Goal: Use online tool/utility: Utilize a website feature to perform a specific function

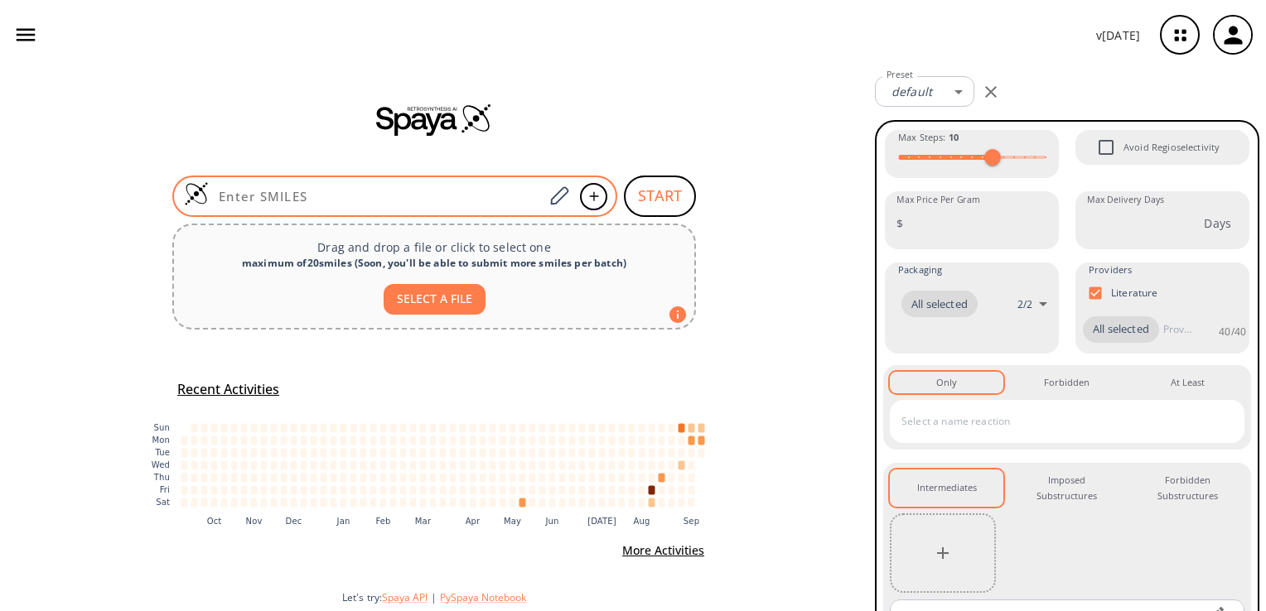
click at [375, 201] on input at bounding box center [376, 196] width 335 height 17
paste input "O=C(NCC1)C2=C1NC(C3=C(CO[C@H]4OCCOC4)C=NC=C3)=C2NC5=C(OC)C(Cl)=CC=C5"
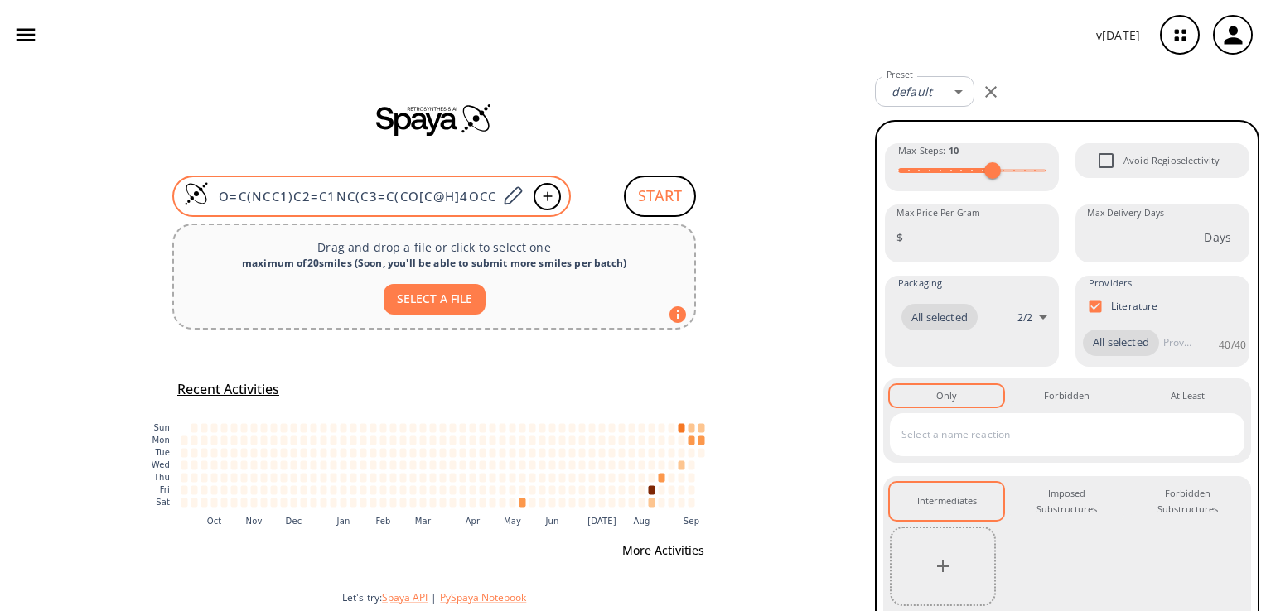
type input "O=C(NCC1)C2=C1NC(C3=C(CO[C@H]4OCCOC4)C=NC=C3)=C2NC5=C(OC)C(Cl)=CC=C5"
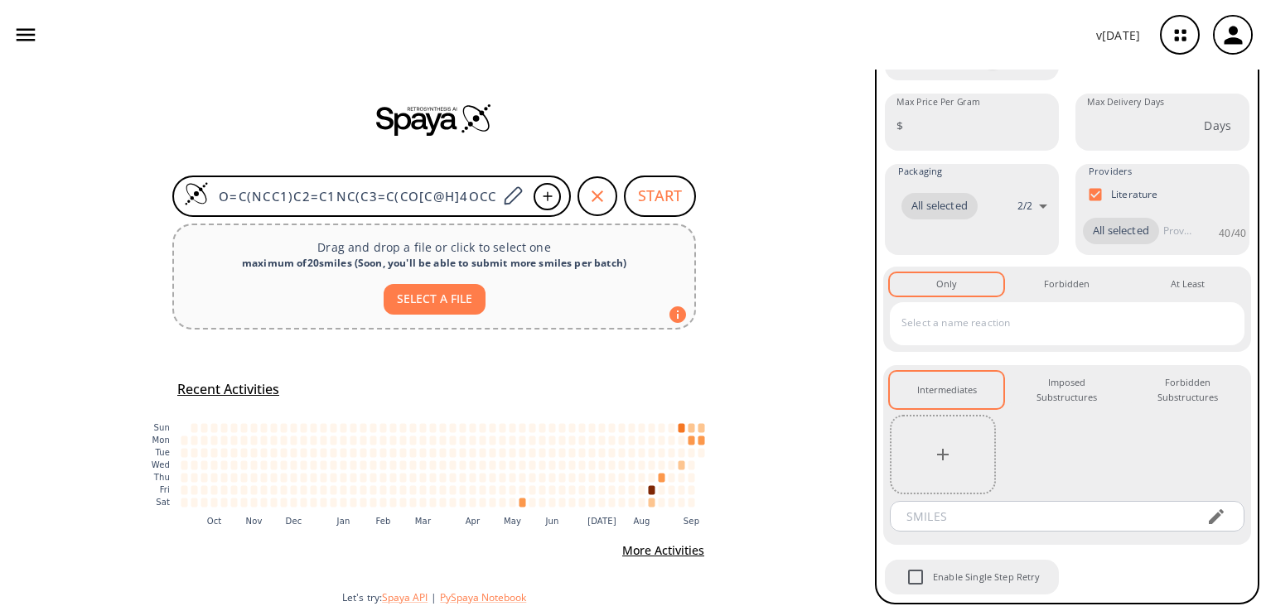
scroll to position [286, 0]
click at [646, 191] on button "START" at bounding box center [660, 196] width 72 height 41
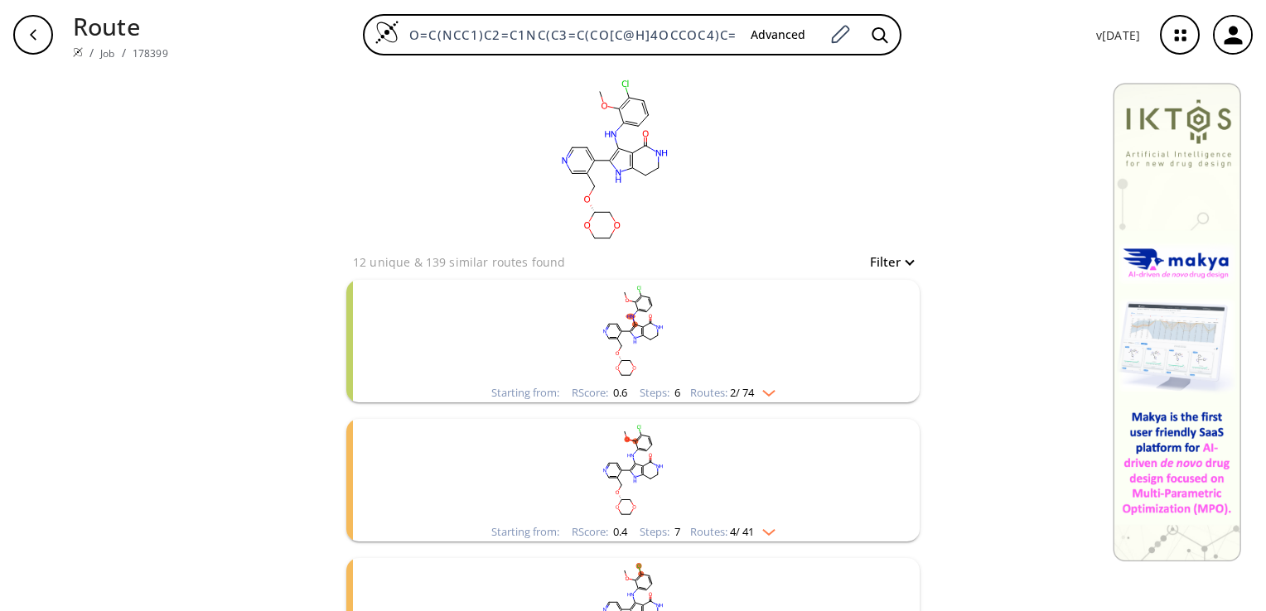
click at [636, 351] on rect "clusters" at bounding box center [633, 332] width 431 height 104
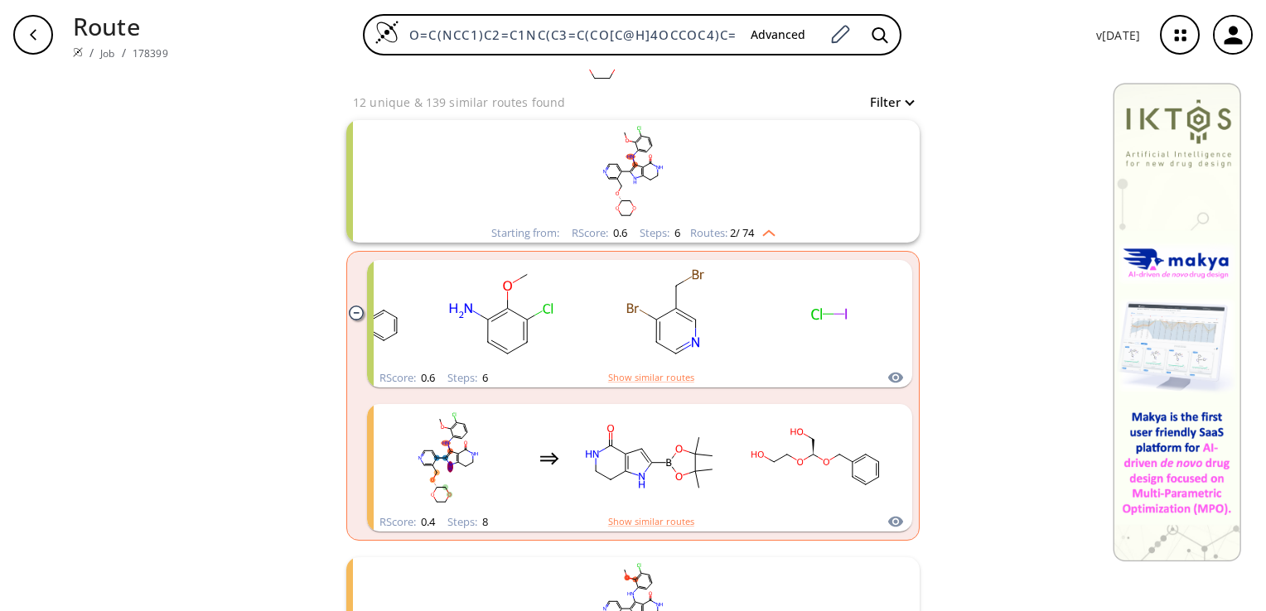
scroll to position [135, 0]
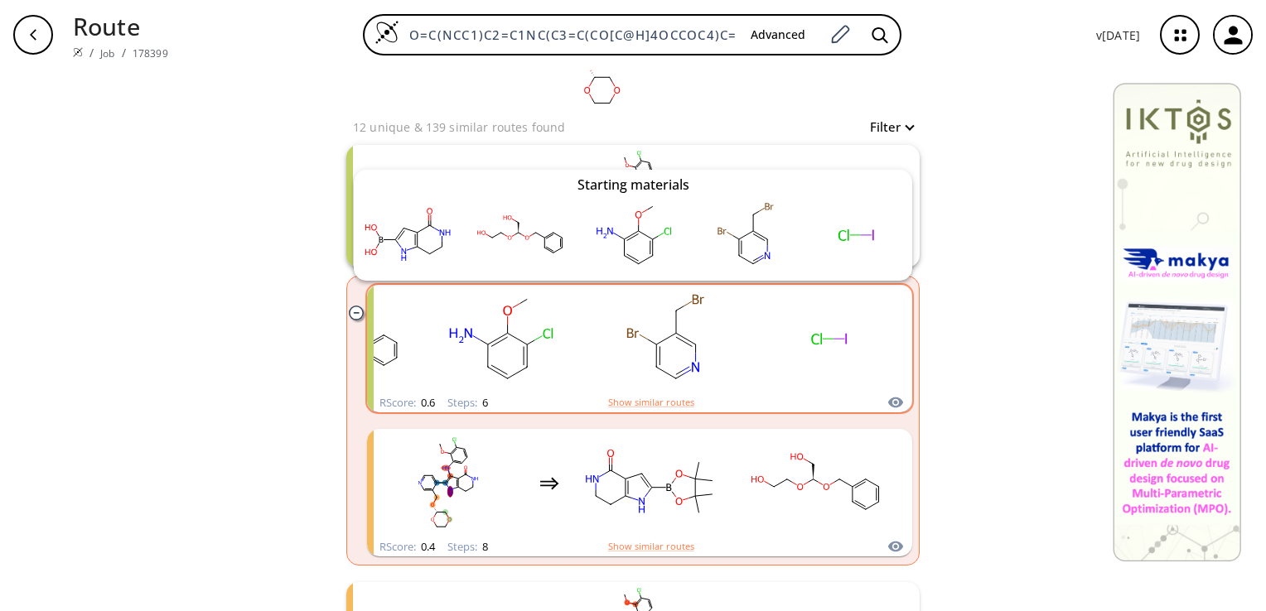
click at [888, 403] on icon "clusters" at bounding box center [895, 403] width 15 height 11
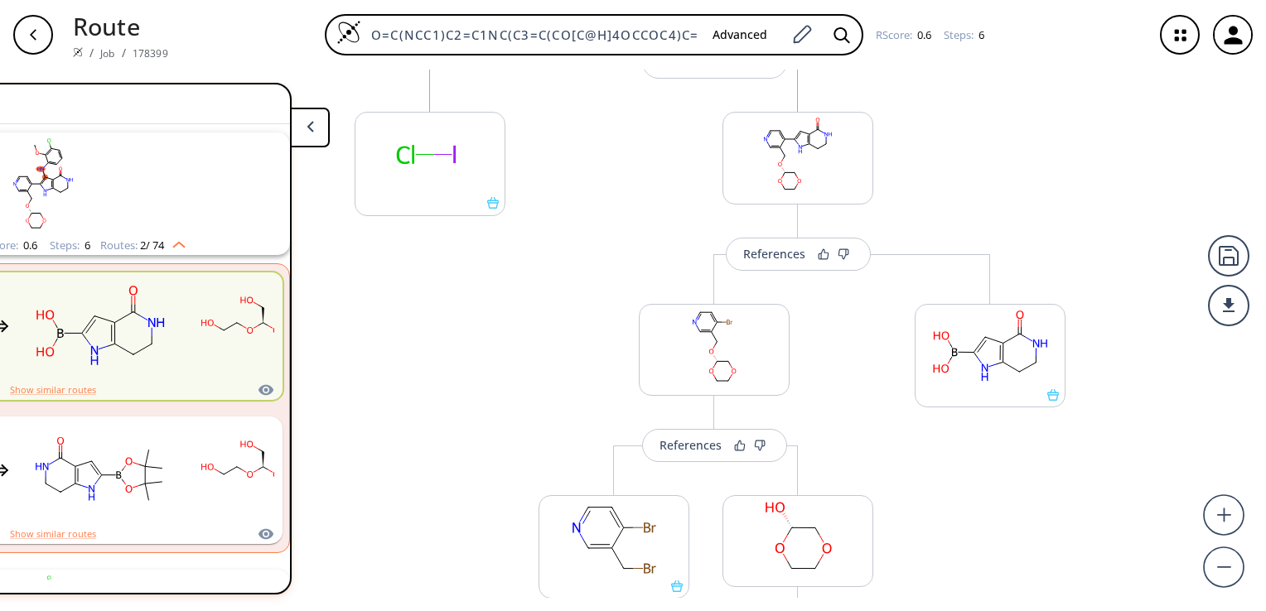
scroll to position [331, 0]
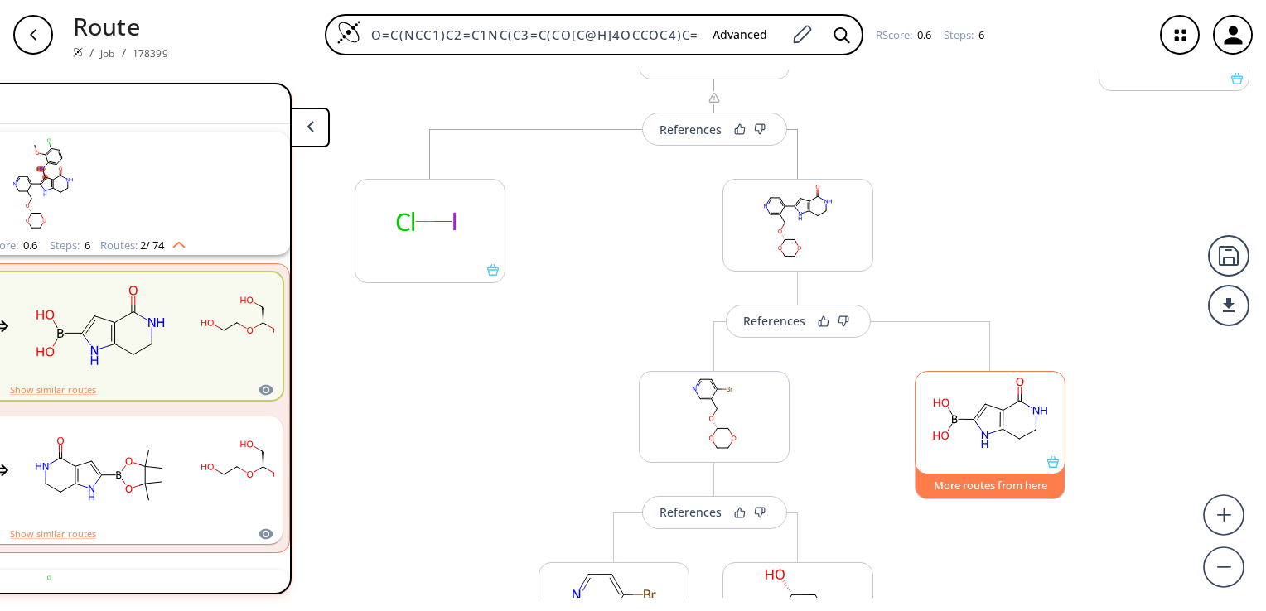
click at [1017, 480] on button "More routes from here" at bounding box center [990, 482] width 151 height 36
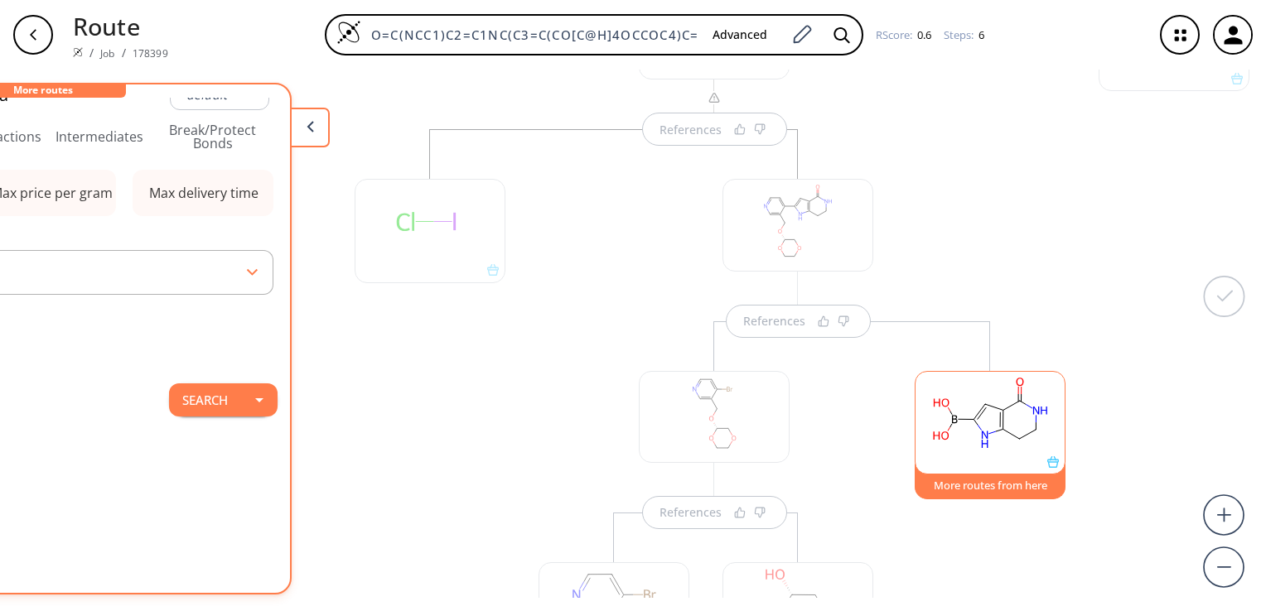
scroll to position [0, 0]
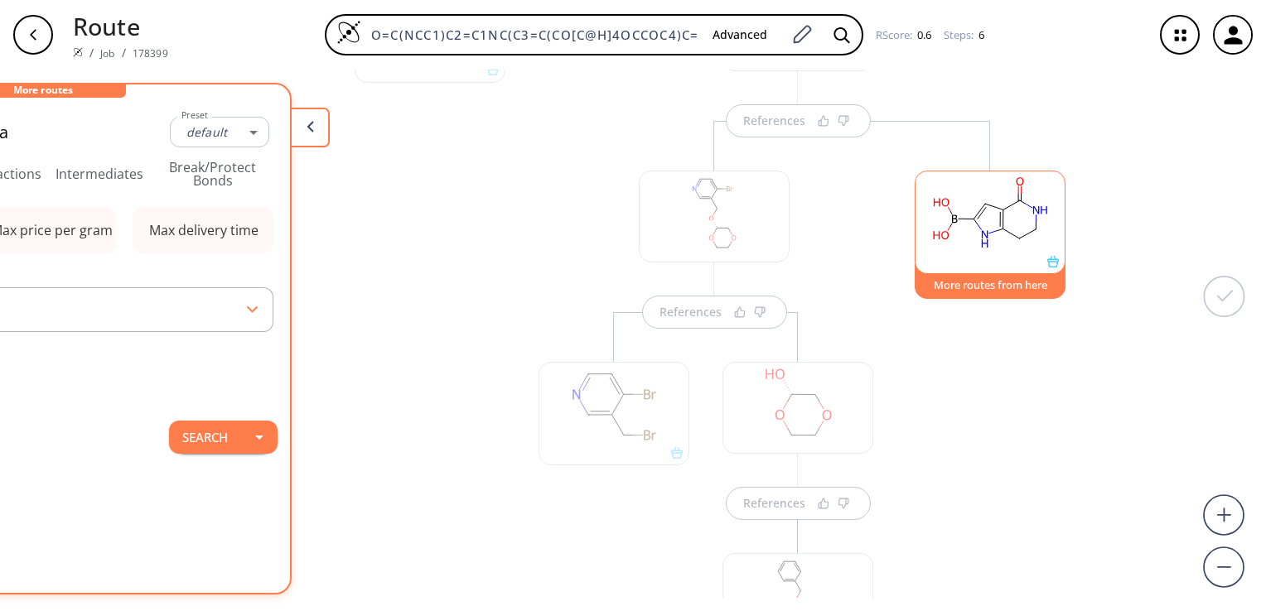
type input "-1"
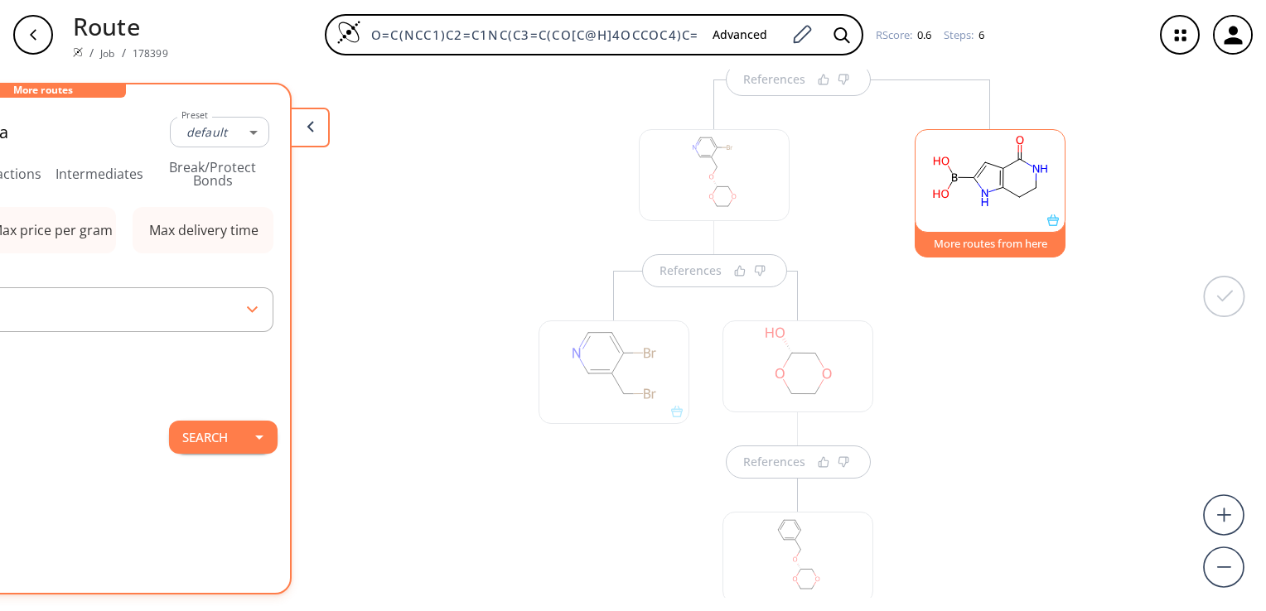
scroll to position [582, 0]
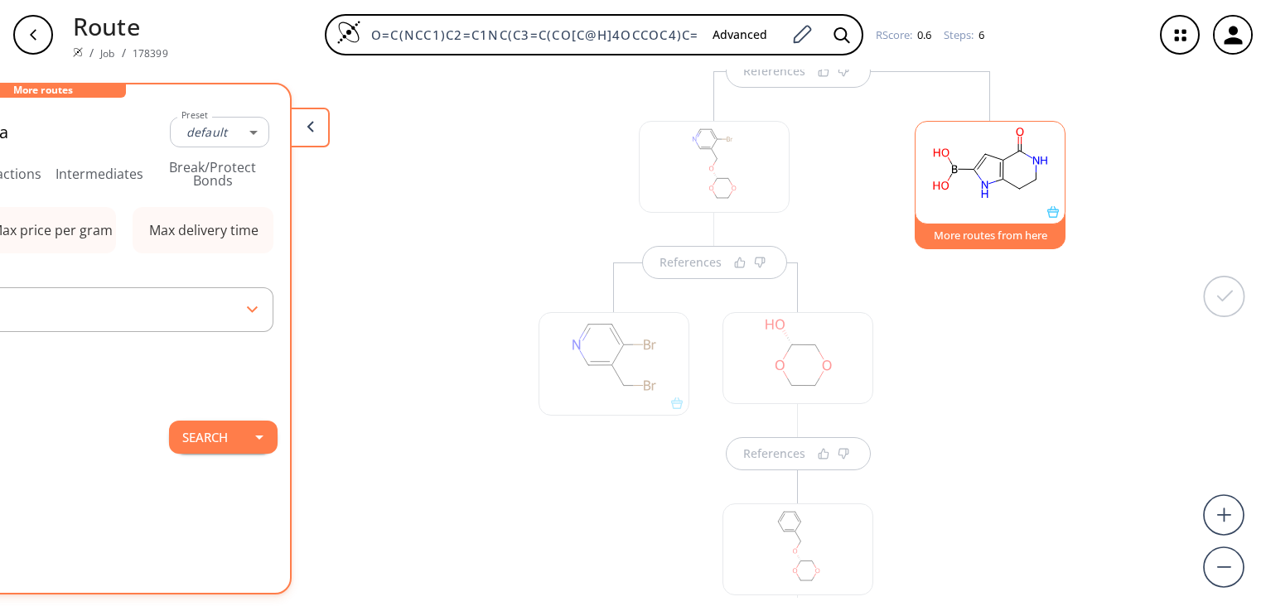
type input "All selected"
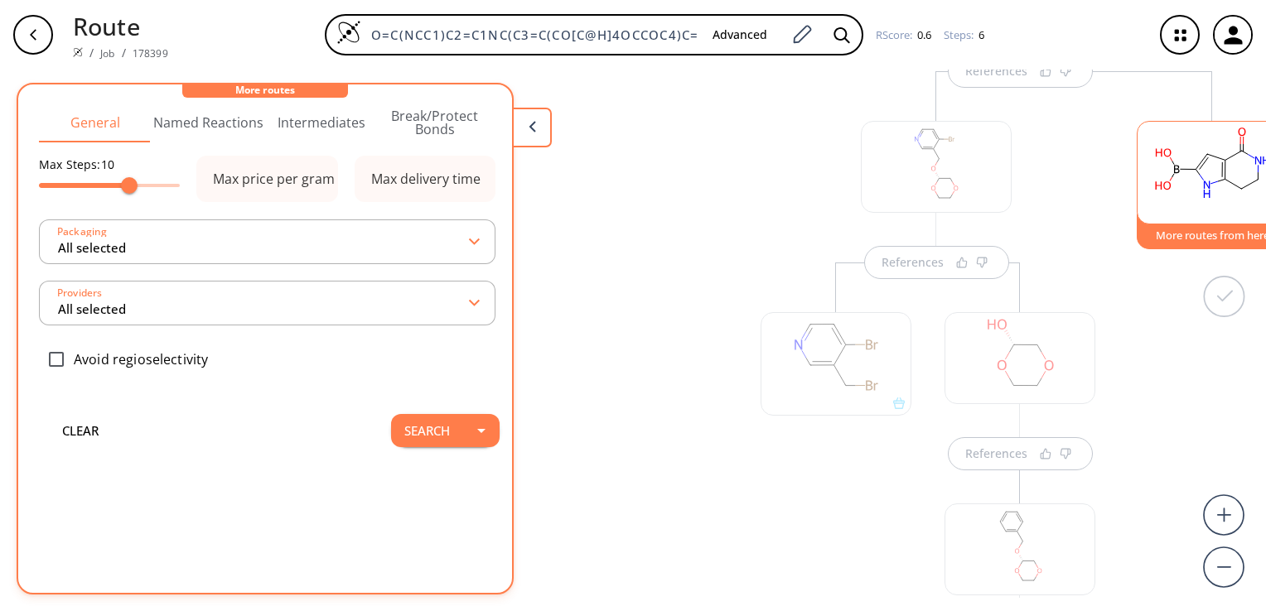
scroll to position [67, 0]
click at [419, 418] on button "Search" at bounding box center [427, 427] width 72 height 33
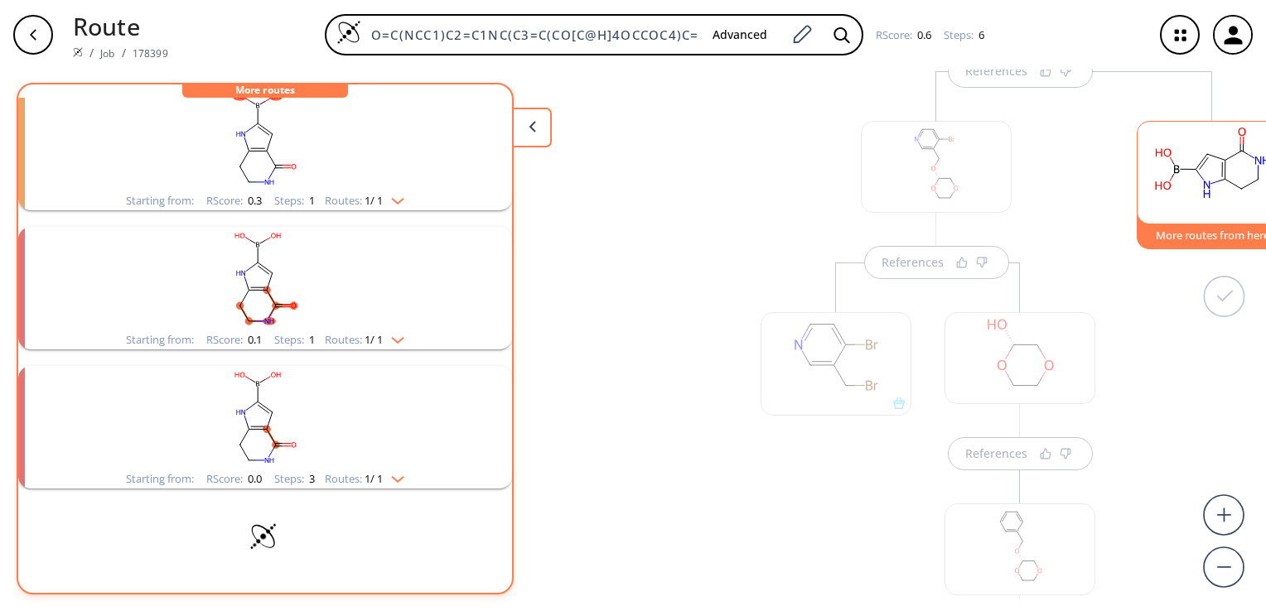
scroll to position [0, 0]
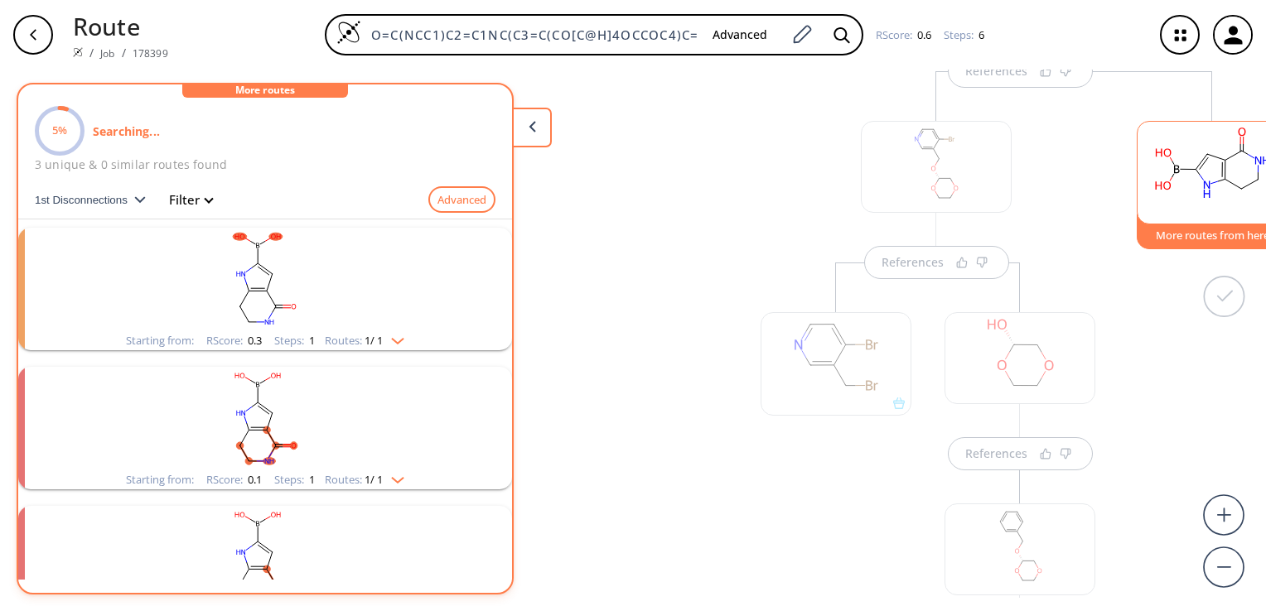
click at [399, 341] on img "clusters" at bounding box center [394, 337] width 22 height 13
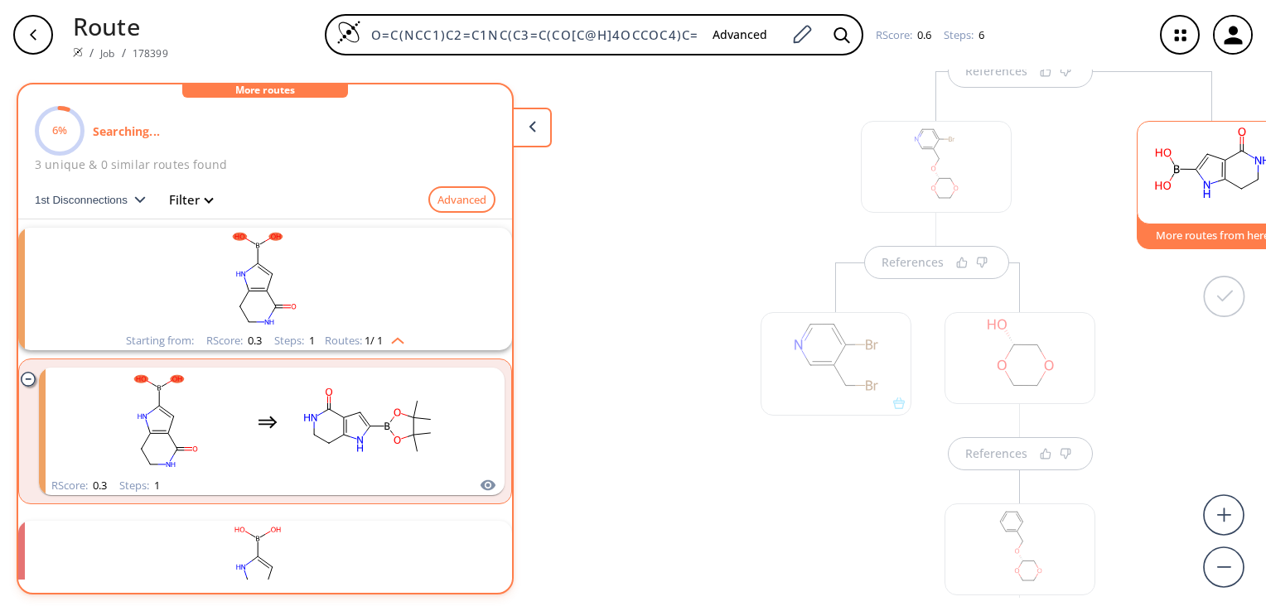
click at [260, 308] on rect "clusters" at bounding box center [265, 280] width 431 height 104
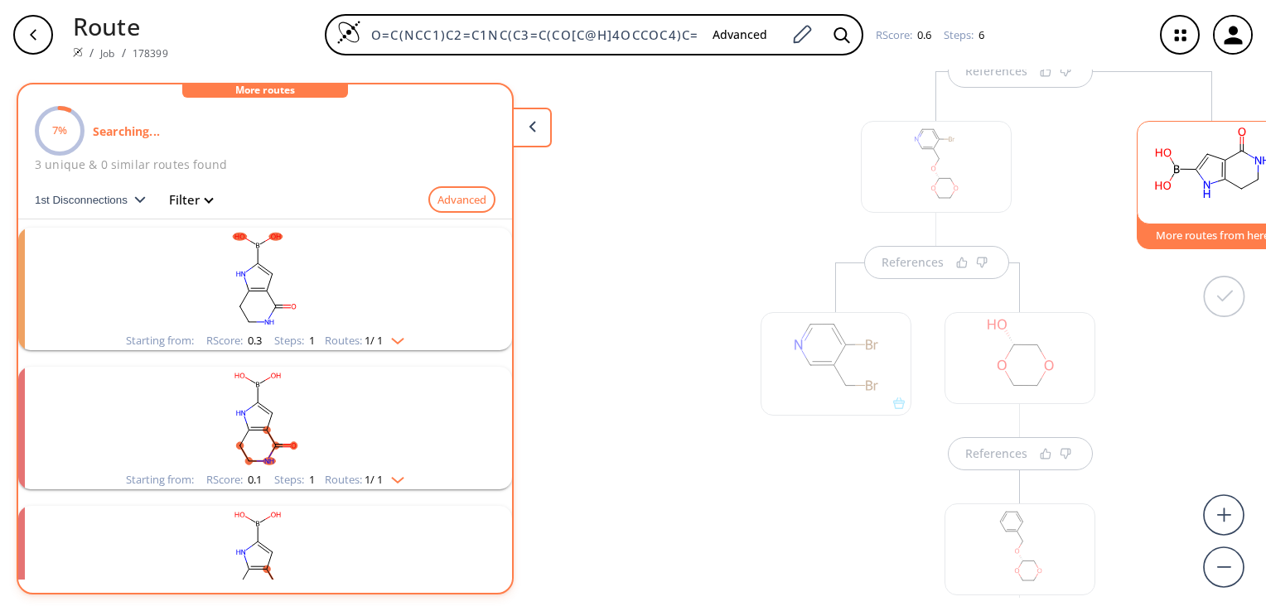
click at [310, 296] on rect "clusters" at bounding box center [265, 280] width 431 height 104
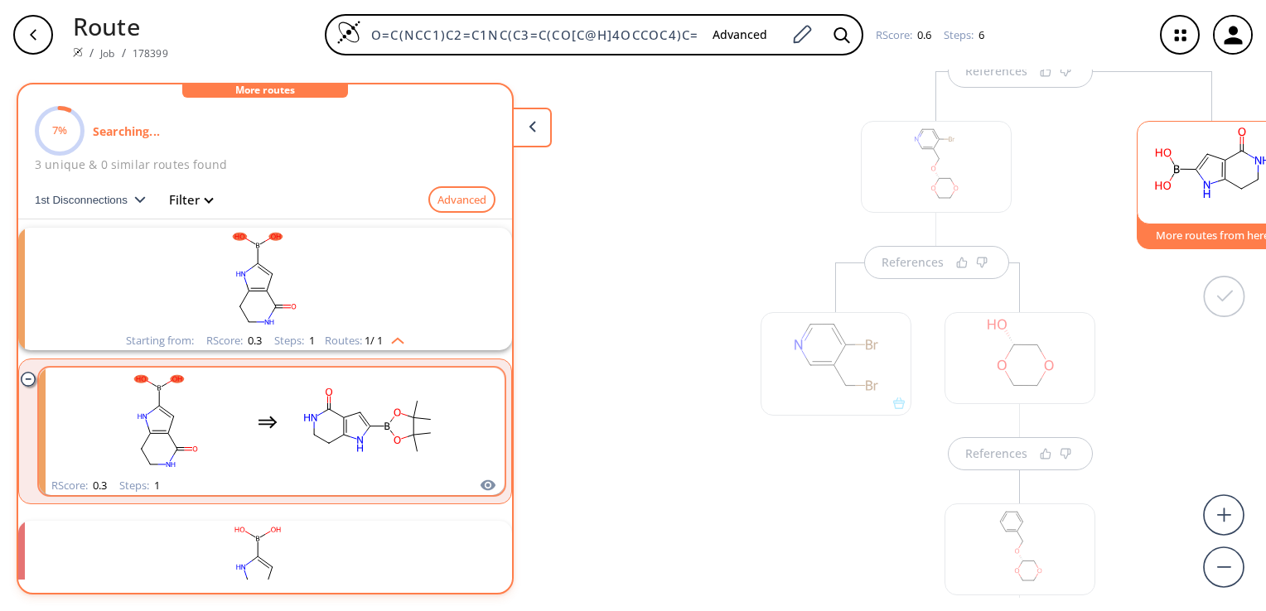
click at [368, 434] on rect "clusters" at bounding box center [368, 422] width 149 height 104
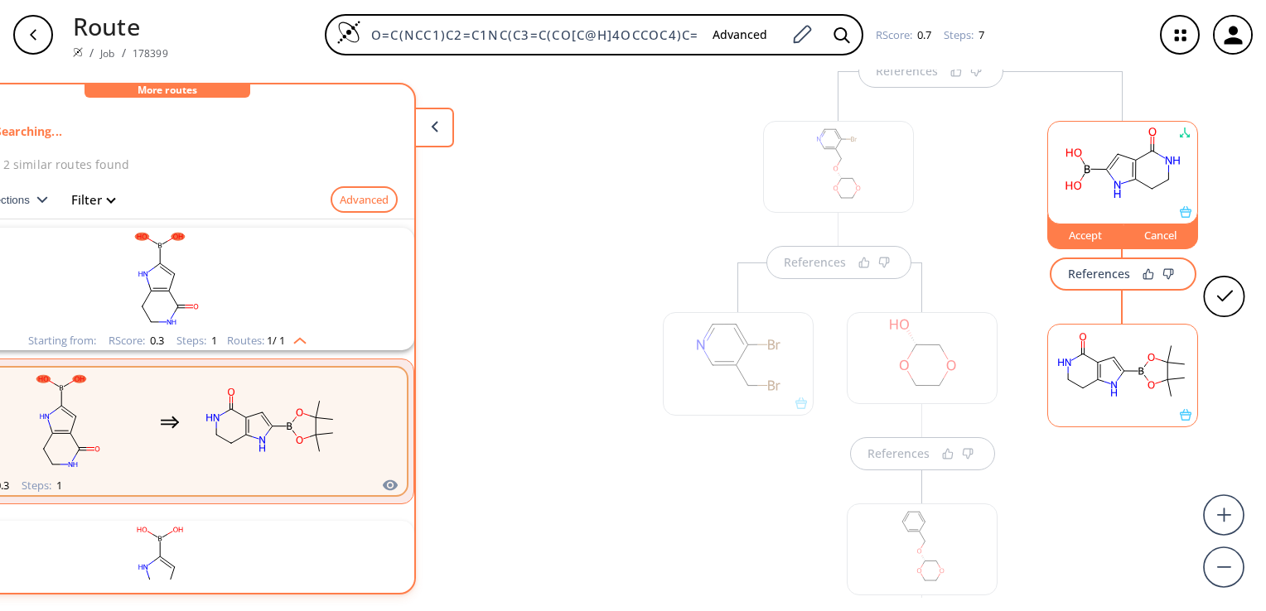
click at [1138, 385] on rect at bounding box center [1122, 367] width 149 height 85
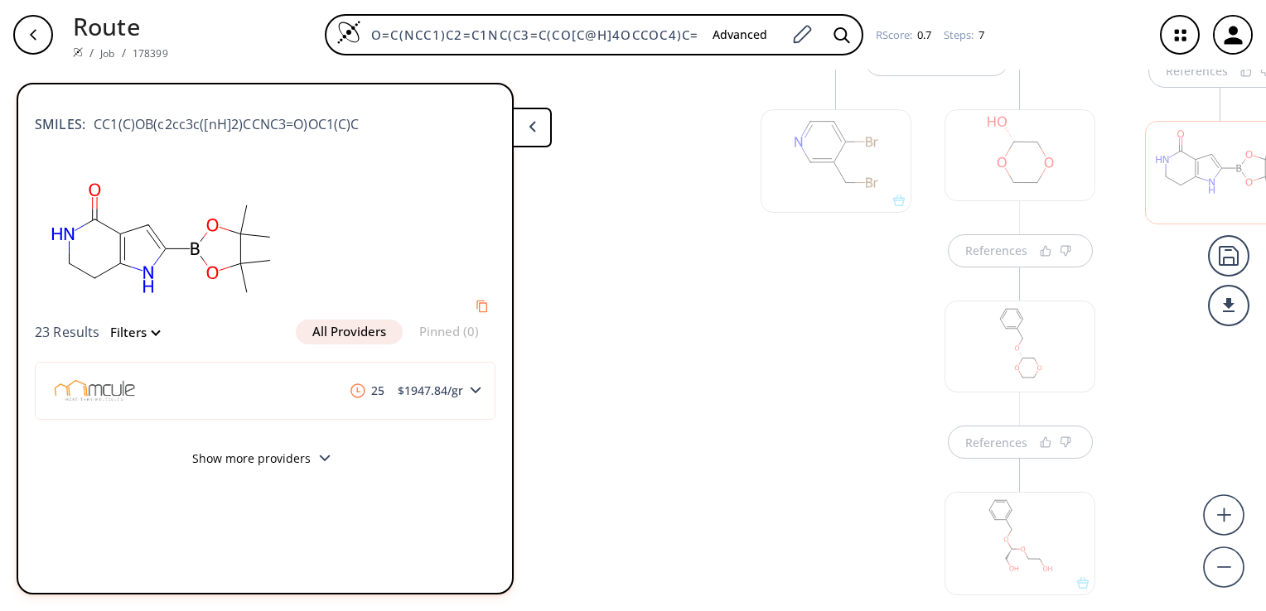
click at [149, 334] on button "Filters" at bounding box center [129, 332] width 59 height 12
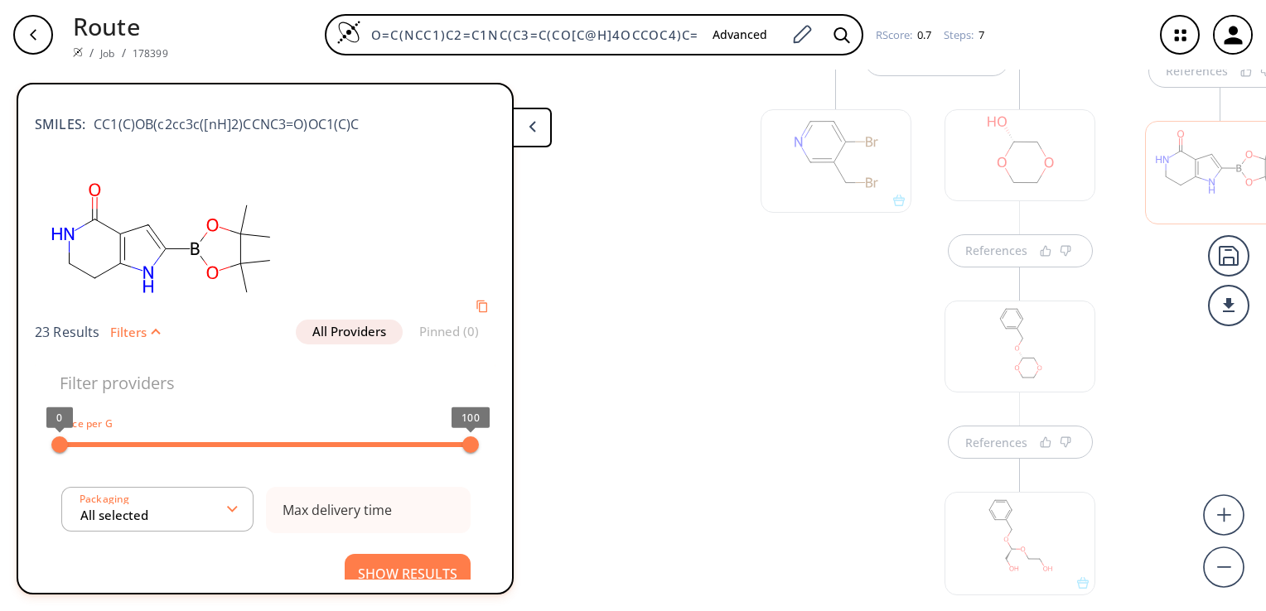
click at [149, 334] on button "Filters" at bounding box center [129, 332] width 59 height 12
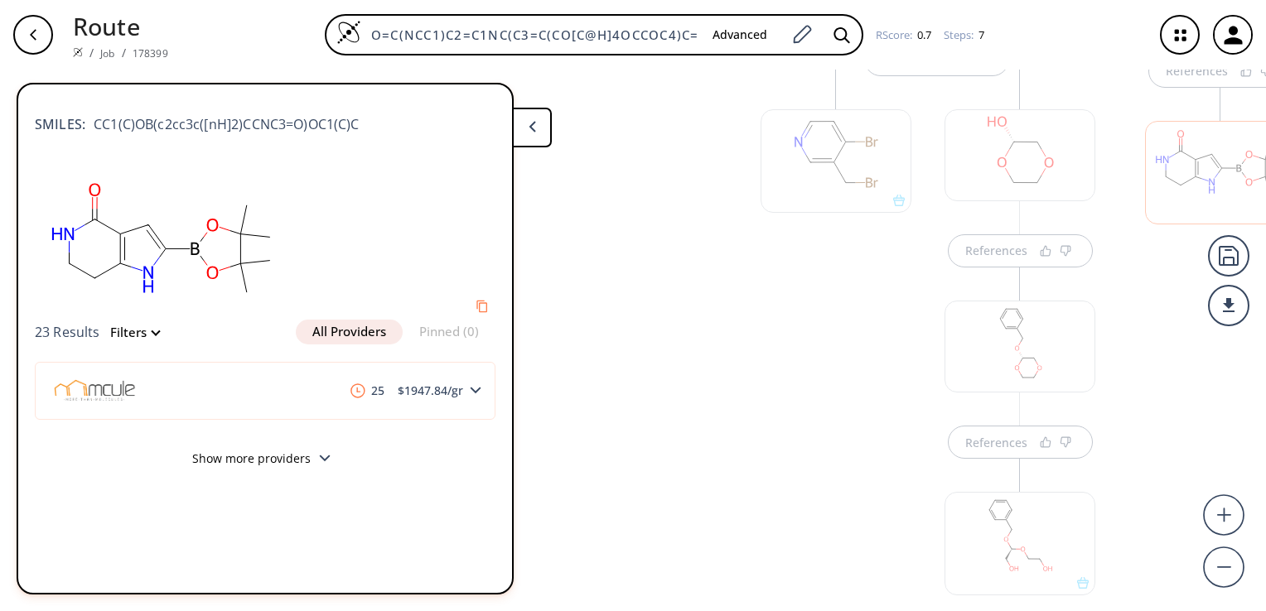
click at [152, 333] on button "Filters" at bounding box center [129, 332] width 59 height 12
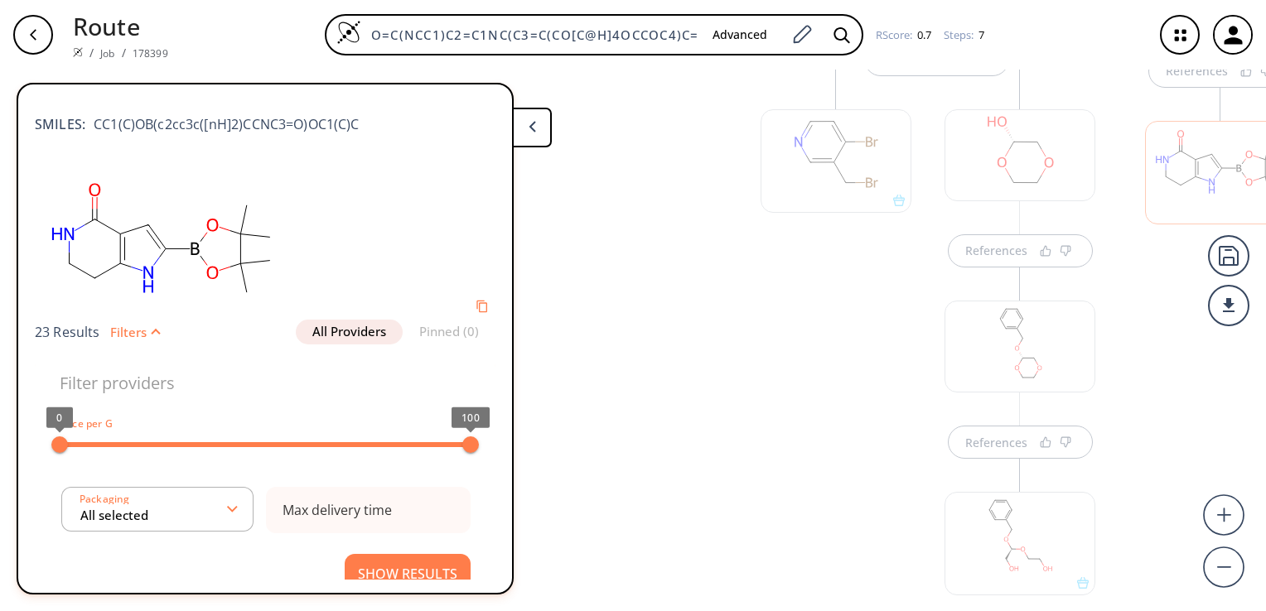
click at [152, 333] on button "Filters" at bounding box center [129, 332] width 59 height 12
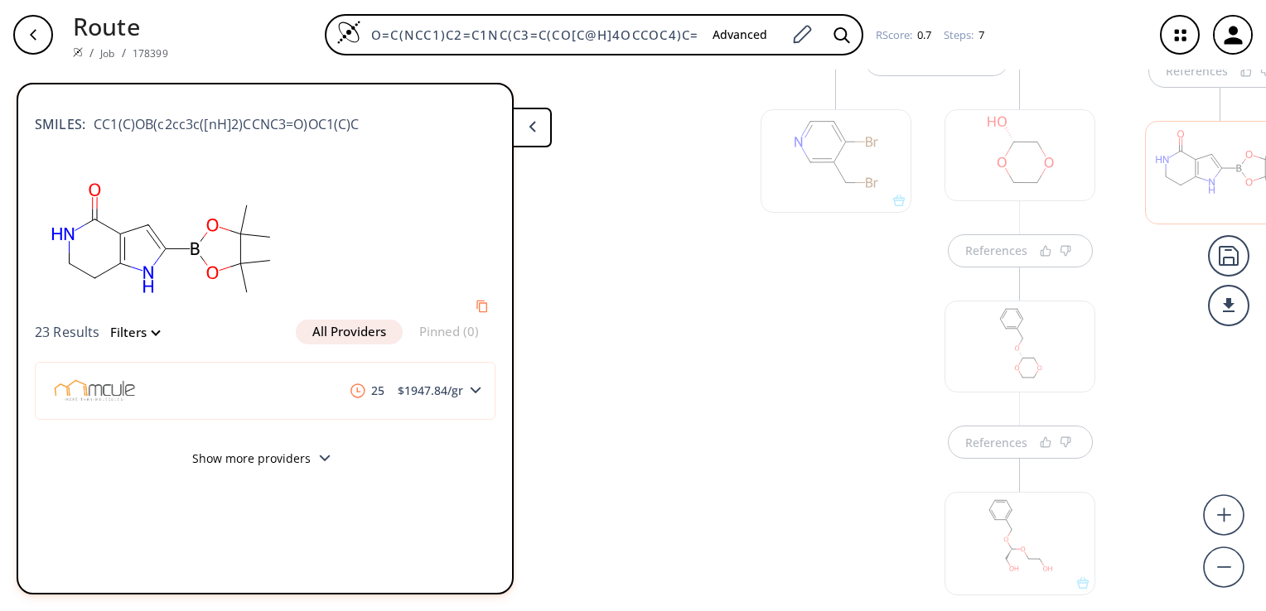
click at [319, 457] on icon at bounding box center [325, 458] width 12 height 7
click at [220, 273] on ellipse at bounding box center [212, 272] width 17 height 18
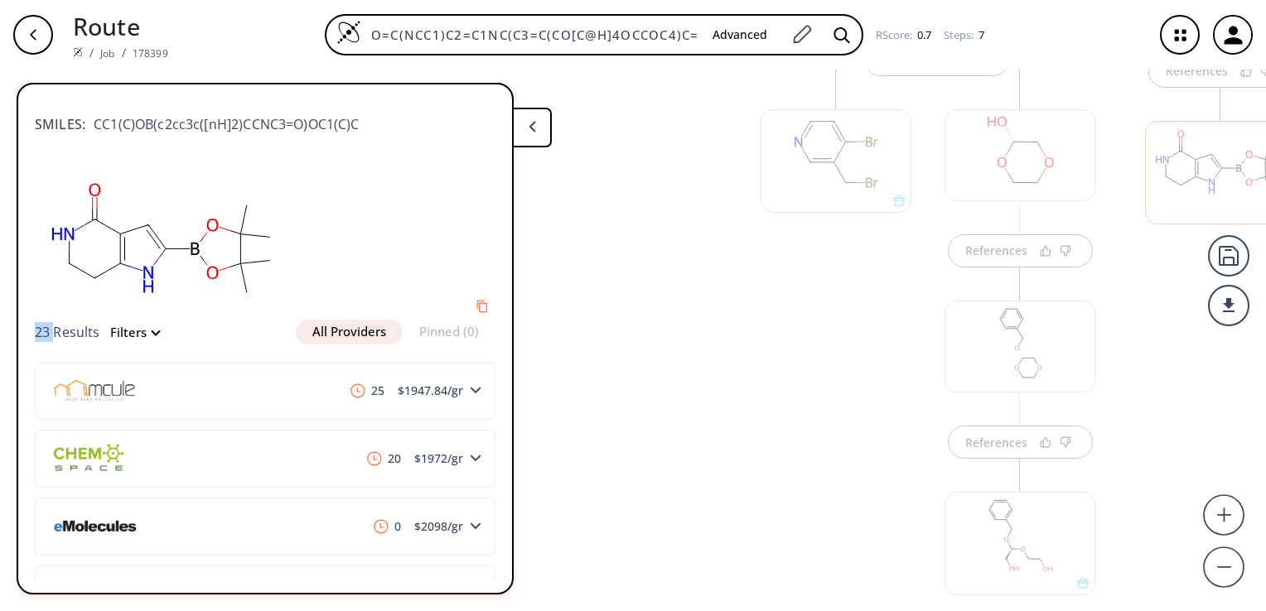
click at [220, 273] on ellipse at bounding box center [212, 272] width 17 height 18
drag, startPoint x: 220, startPoint y: 273, endPoint x: 317, endPoint y: 272, distance: 96.1
click at [317, 272] on div at bounding box center [265, 240] width 461 height 157
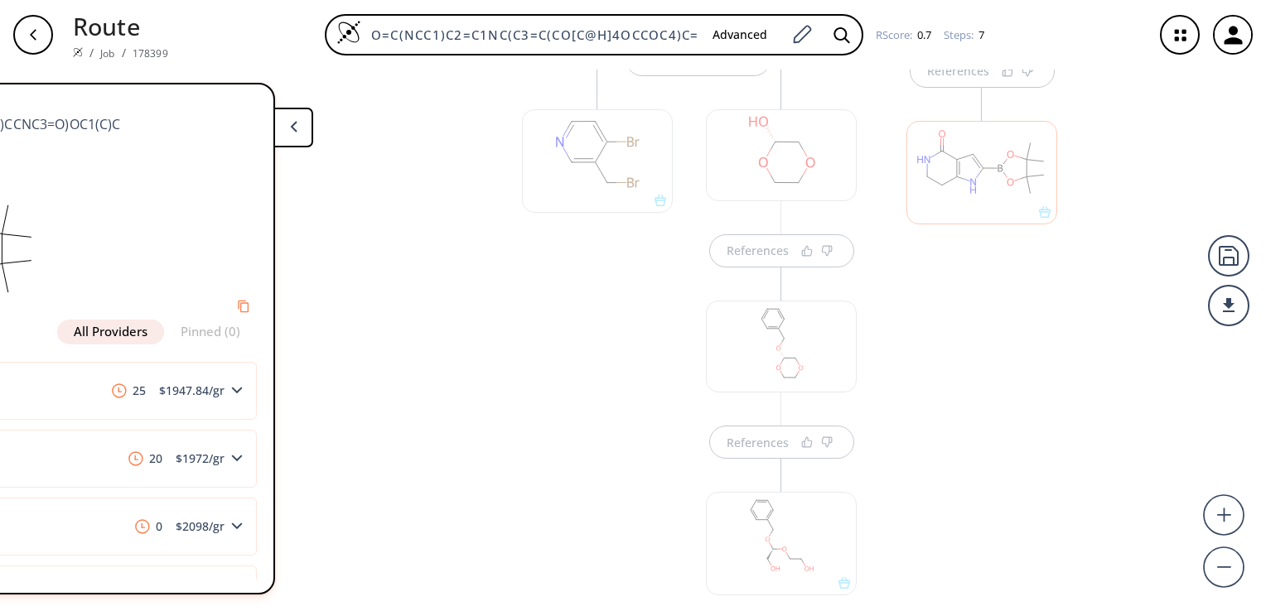
click at [1010, 423] on div "References" at bounding box center [982, 298] width 184 height 861
click at [966, 278] on div at bounding box center [981, 255] width 151 height 104
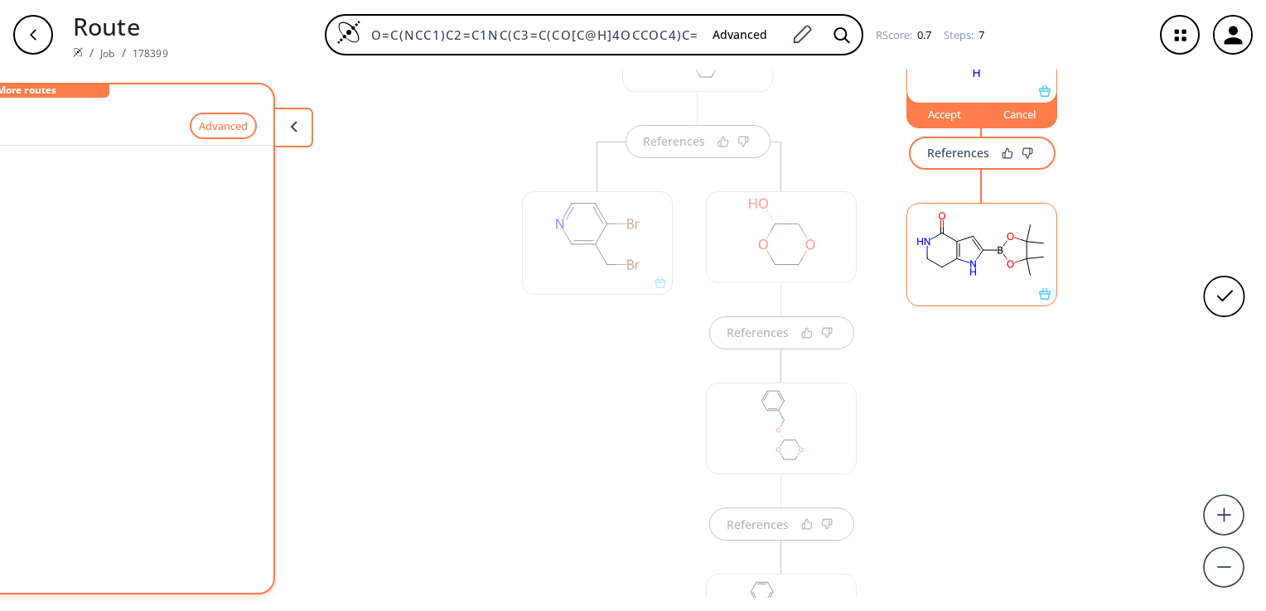
click at [966, 278] on rect at bounding box center [981, 246] width 149 height 85
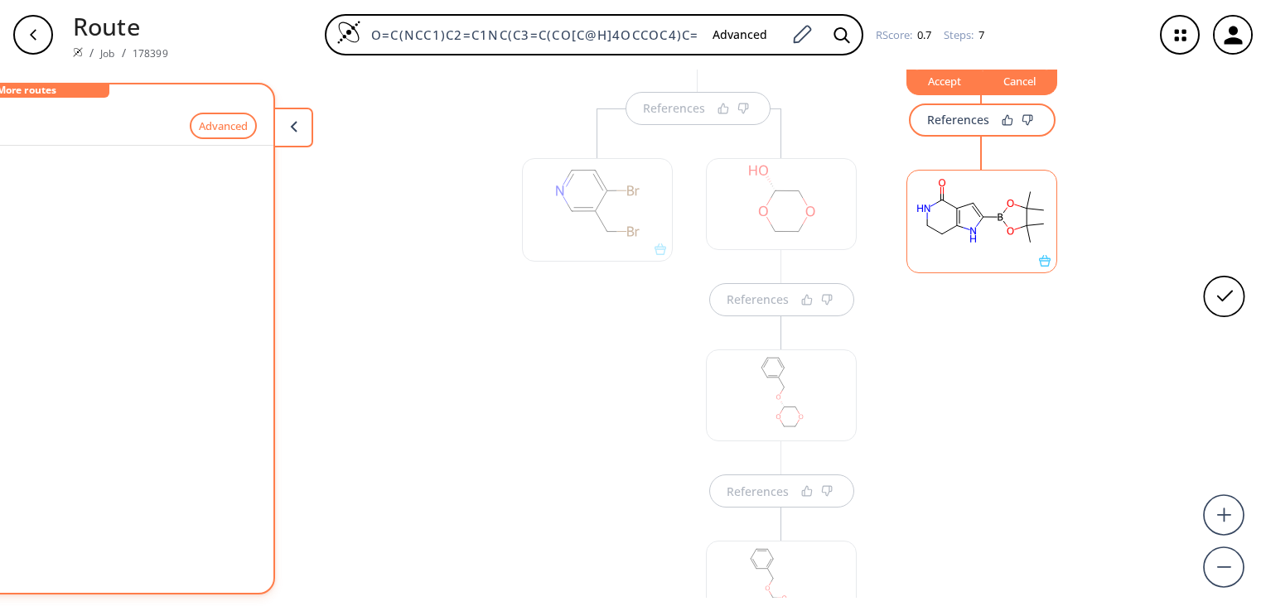
click at [966, 278] on div at bounding box center [981, 213] width 167 height 186
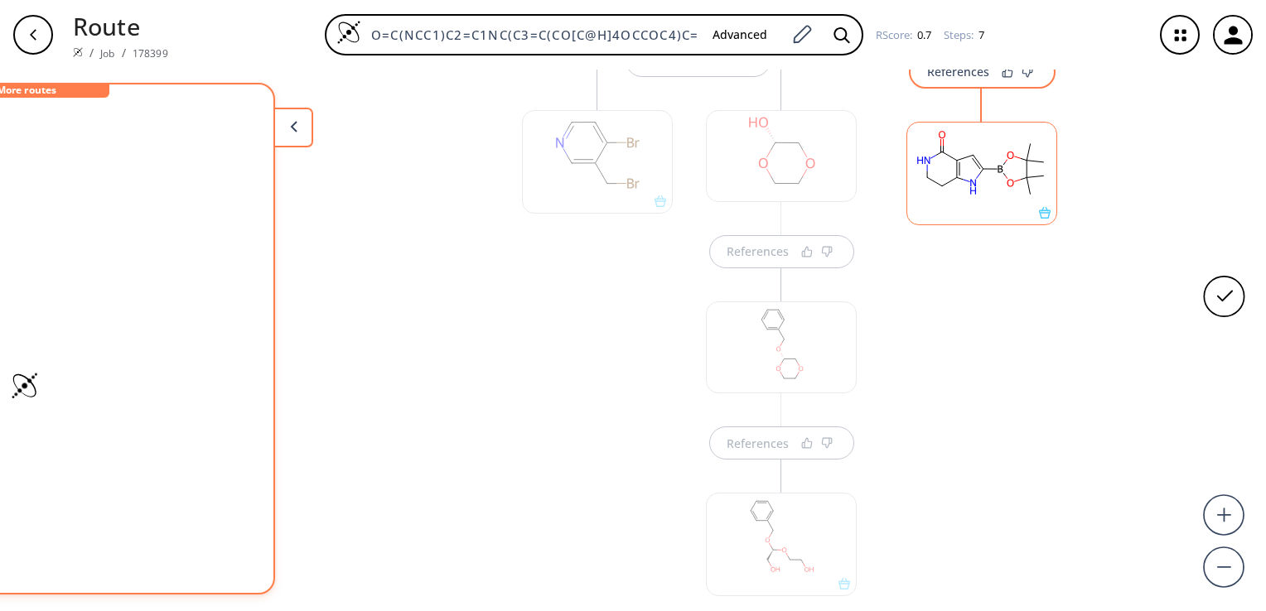
scroll to position [785, 0]
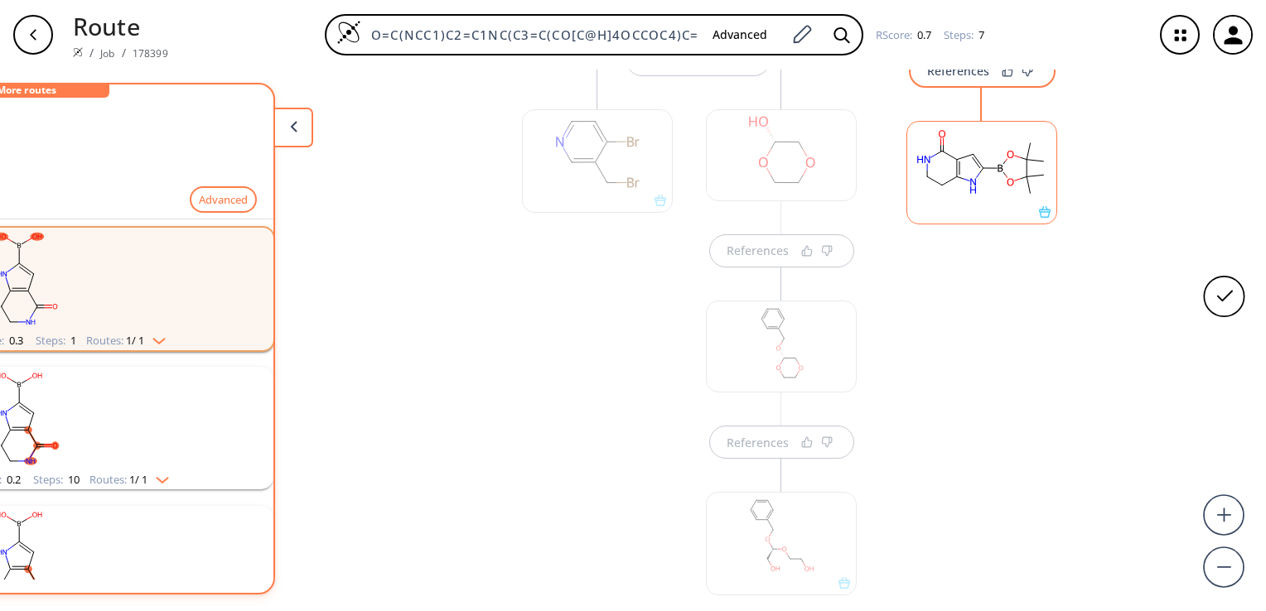
click at [961, 196] on rect at bounding box center [981, 164] width 149 height 85
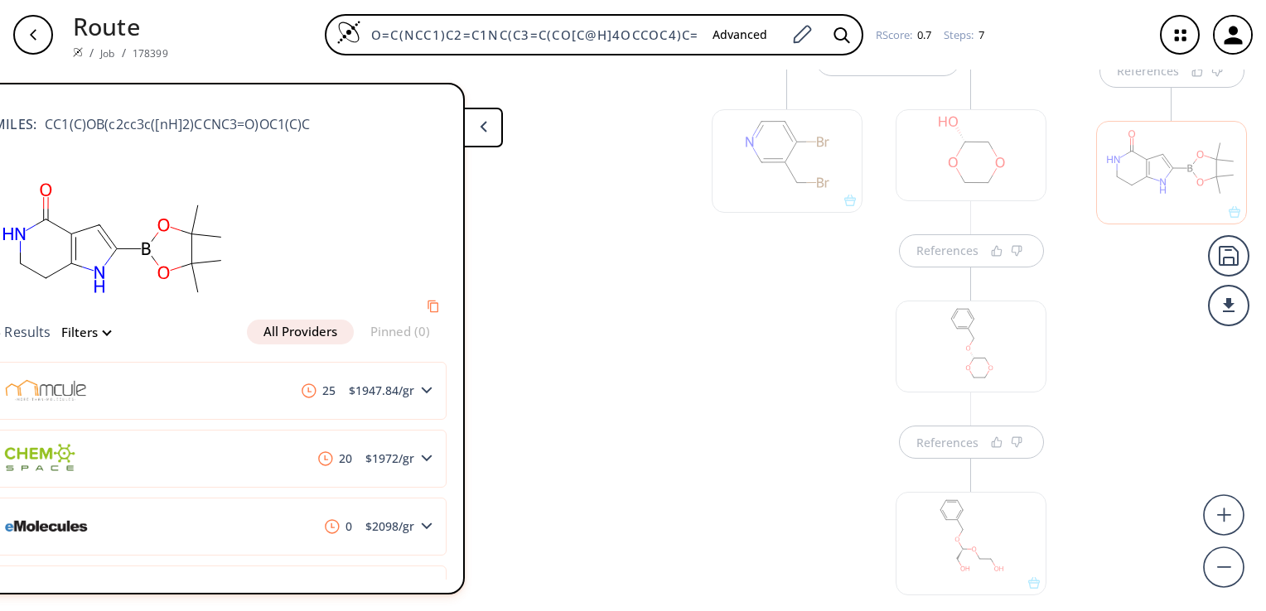
scroll to position [0, 0]
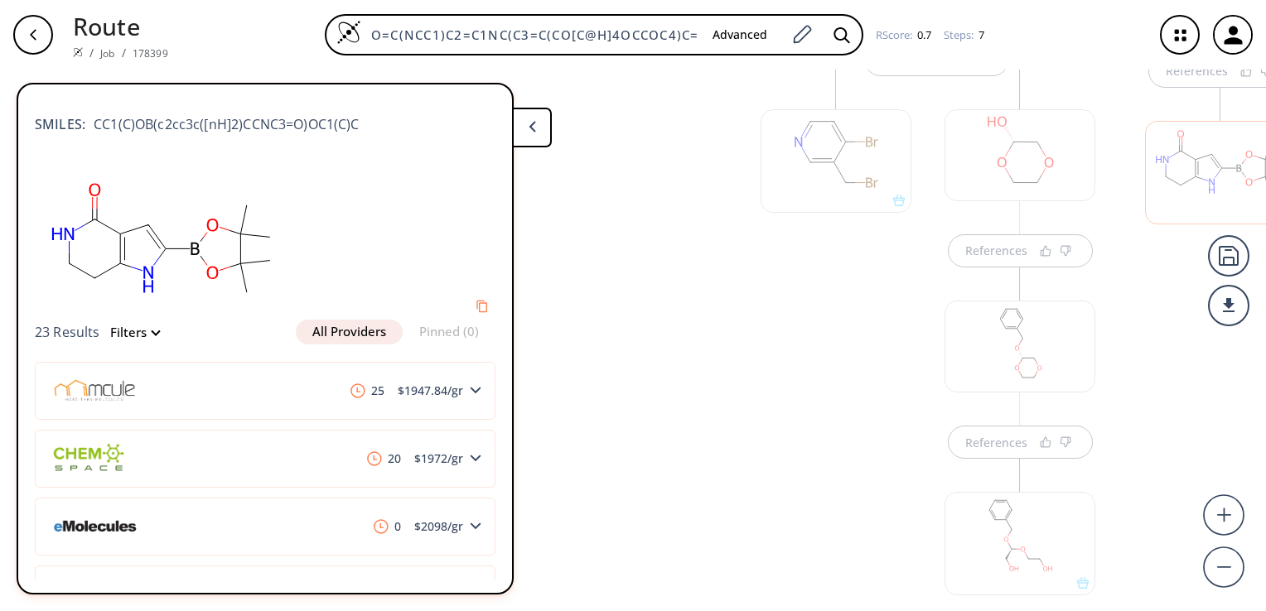
click at [534, 123] on polygon at bounding box center [532, 126] width 7 height 11
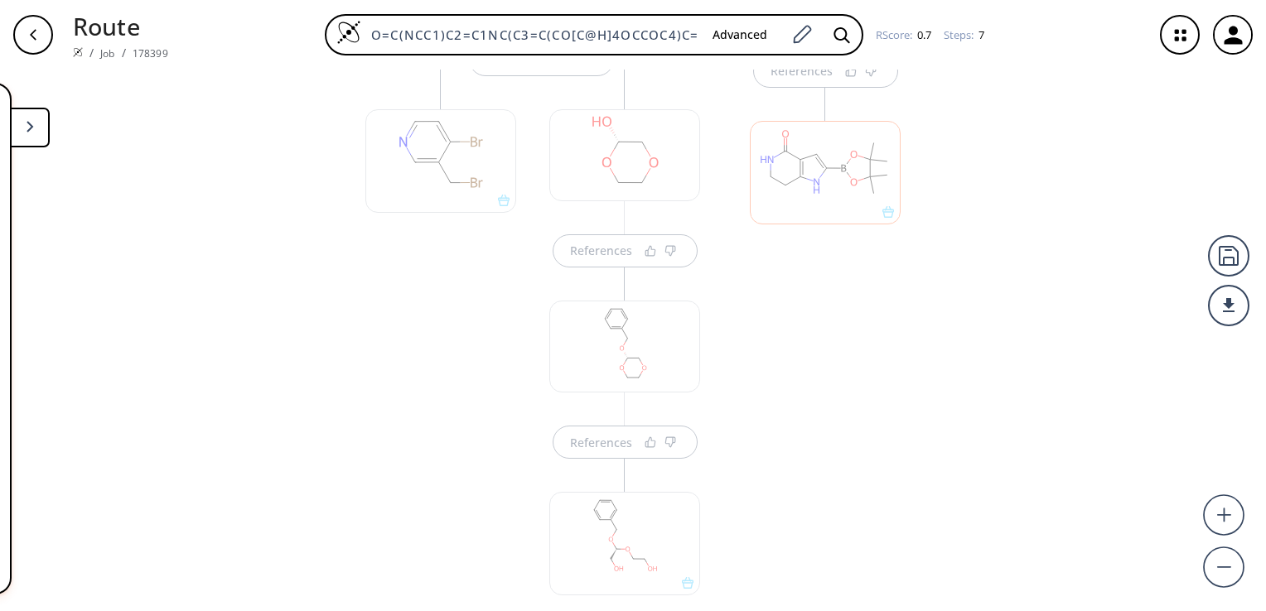
click at [884, 191] on div at bounding box center [825, 173] width 151 height 104
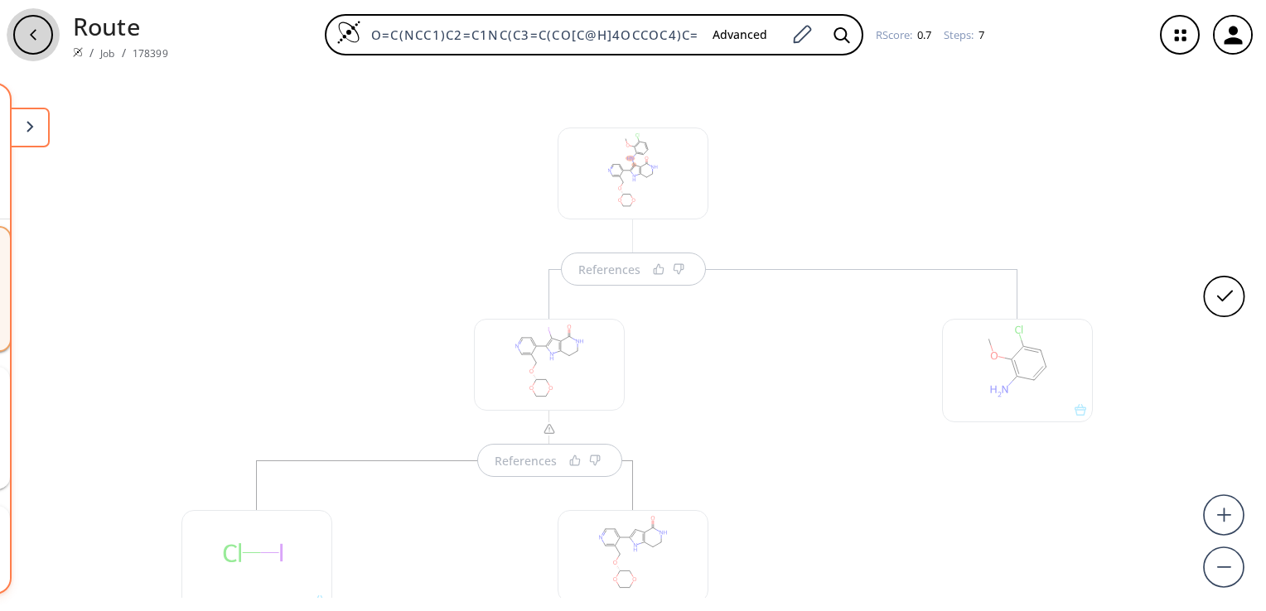
click at [26, 36] on div "button" at bounding box center [33, 35] width 40 height 40
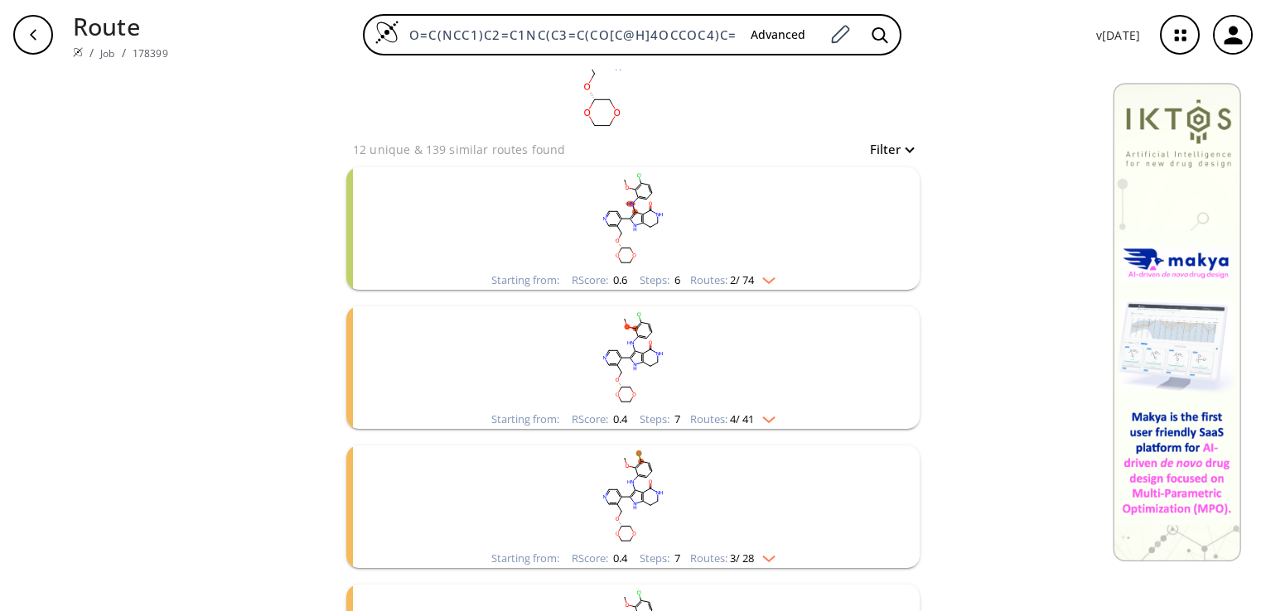
scroll to position [166, 0]
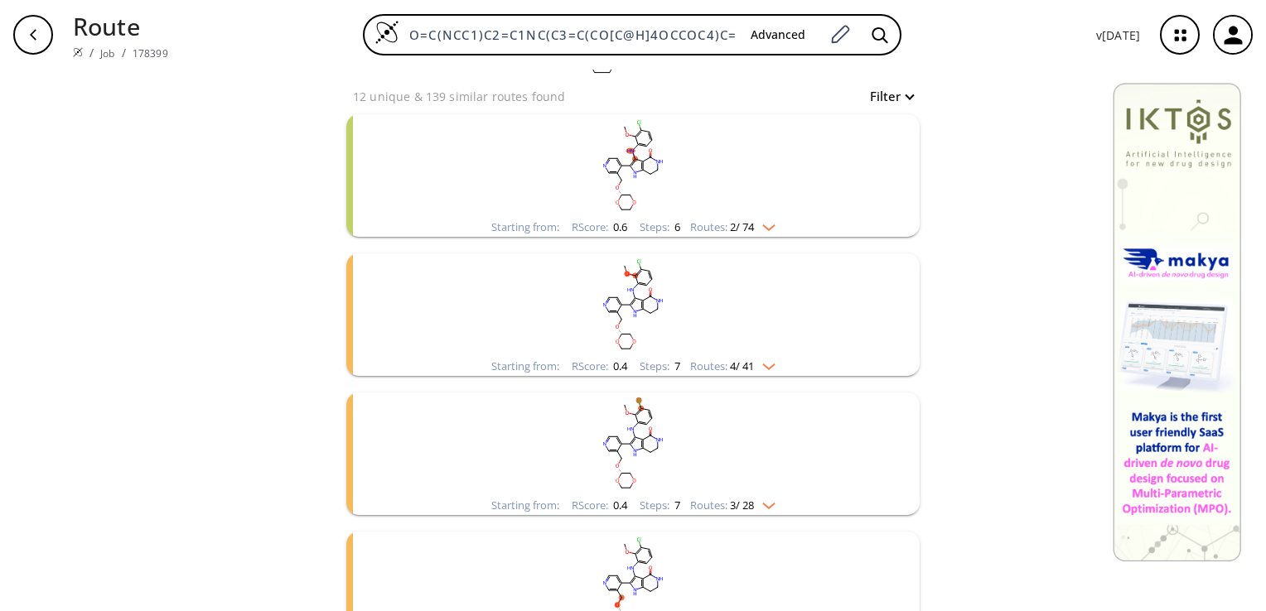
click at [748, 293] on rect "clusters" at bounding box center [633, 306] width 431 height 104
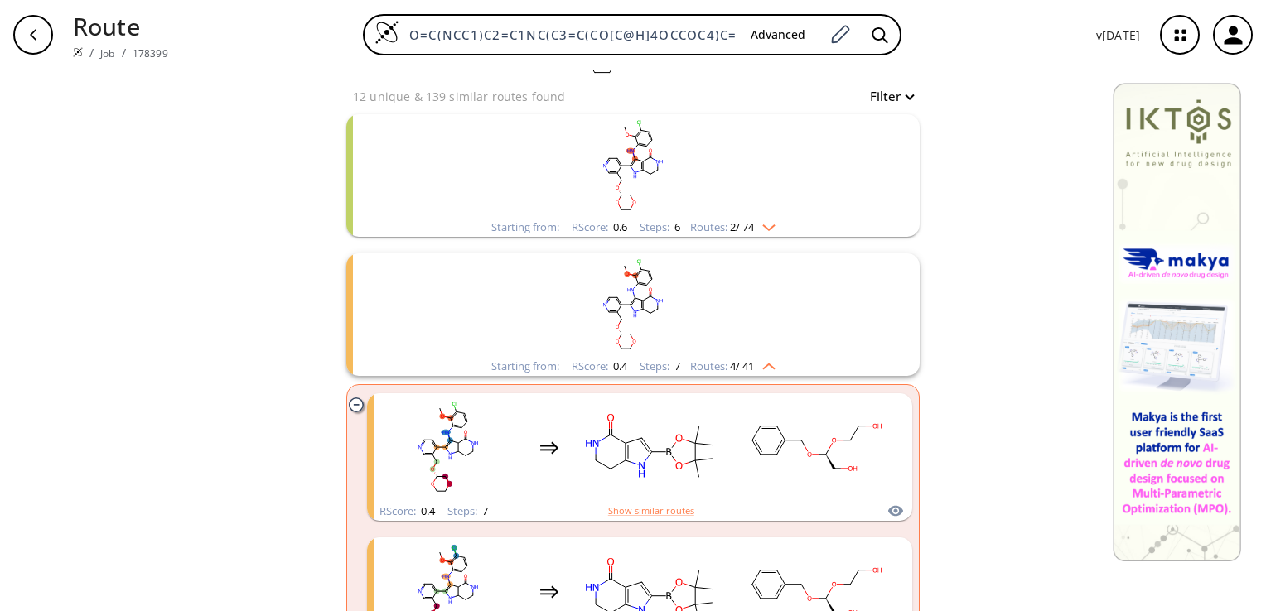
scroll to position [249, 0]
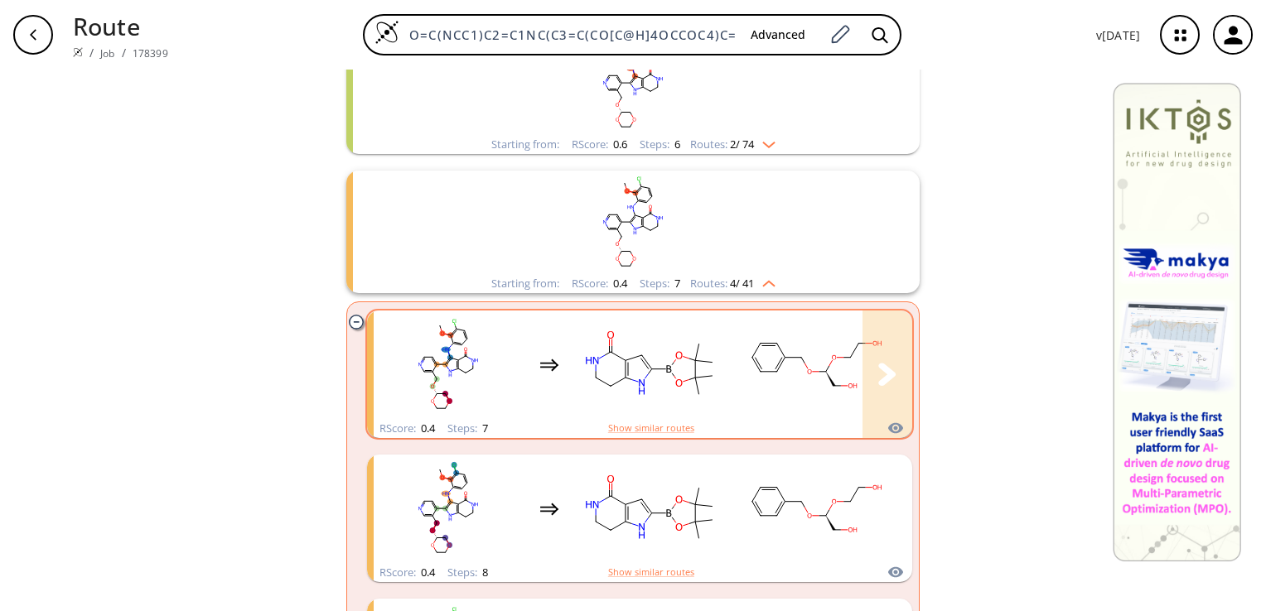
click at [782, 360] on rect "clusters" at bounding box center [816, 365] width 149 height 104
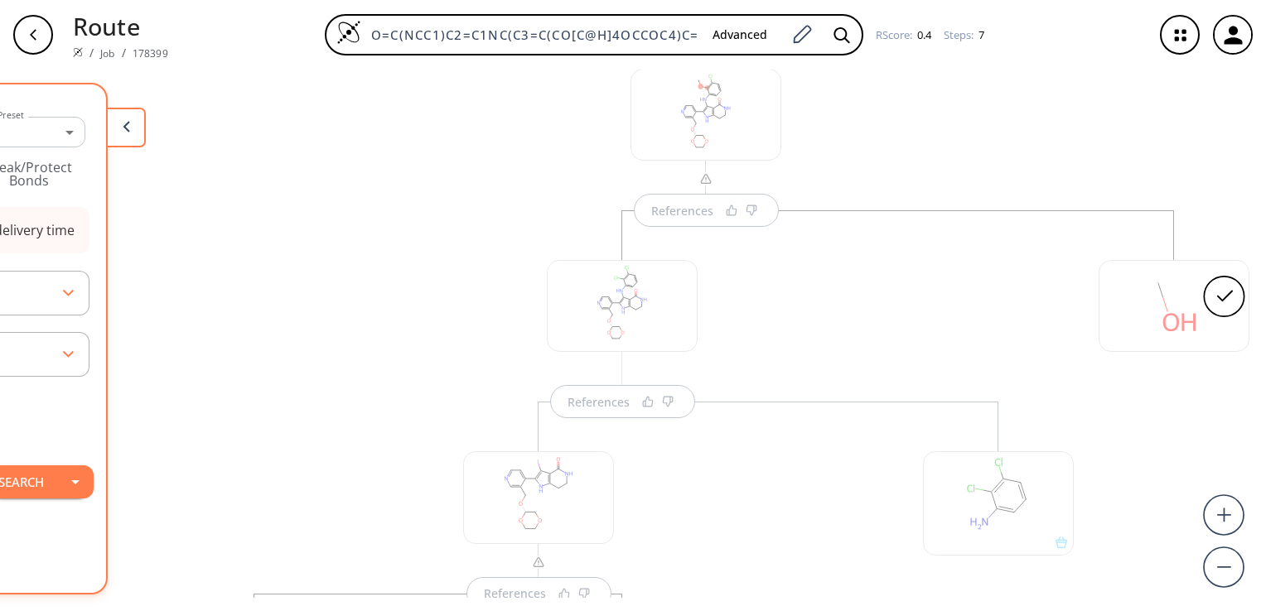
scroll to position [83, 0]
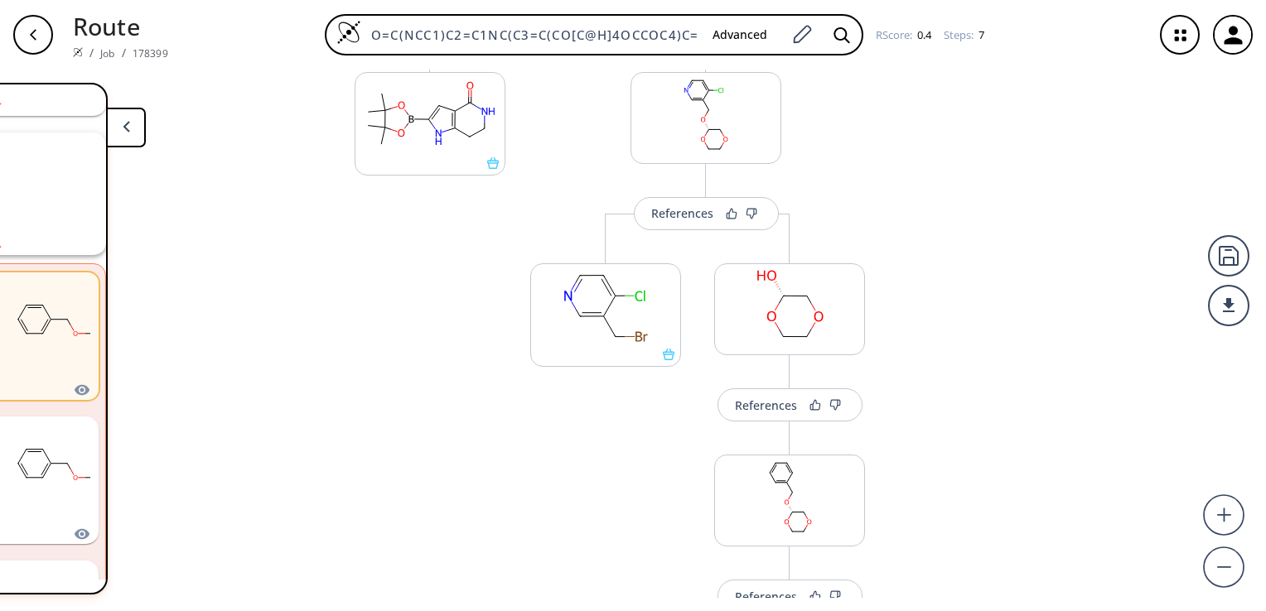
scroll to position [573, 0]
